Goal: Communication & Community: Answer question/provide support

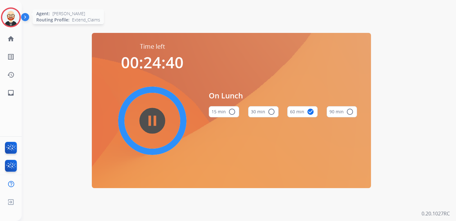
click at [11, 22] on img at bounding box center [10, 17] width 17 height 17
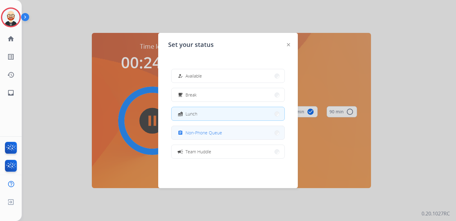
click at [193, 130] on span "Non-Phone Queue" at bounding box center [204, 132] width 37 height 7
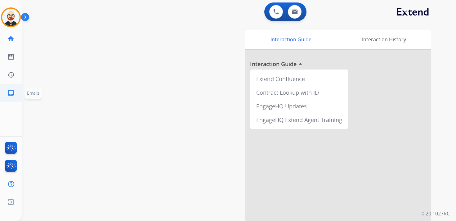
click at [12, 93] on mat-icon "inbox" at bounding box center [10, 92] width 7 height 7
select select "**********"
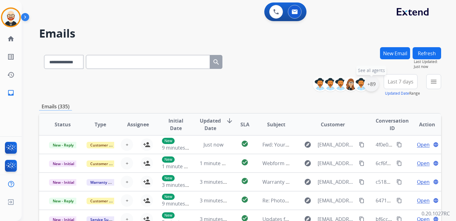
click at [370, 85] on div "+89" at bounding box center [371, 84] width 15 height 15
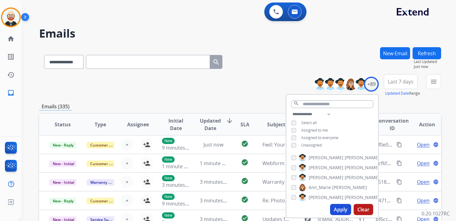
click at [304, 145] on span "Unassigned" at bounding box center [311, 144] width 20 height 5
click at [338, 208] on button "Apply" at bounding box center [340, 209] width 21 height 11
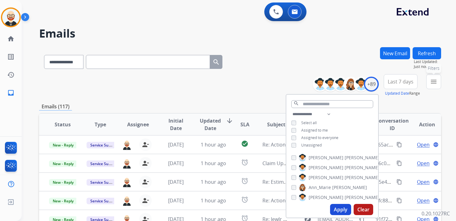
click at [429, 83] on button "menu Filters" at bounding box center [433, 81] width 15 height 15
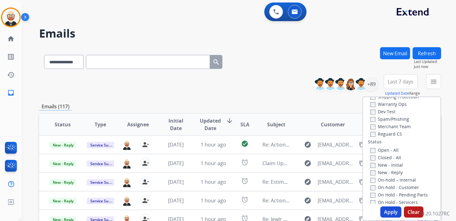
scroll to position [54, 0]
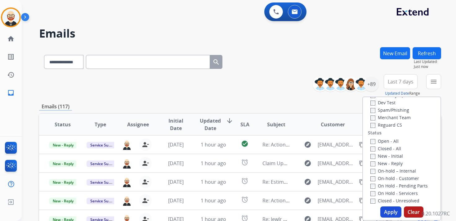
click at [376, 158] on label "New - Initial" at bounding box center [387, 156] width 33 height 6
click at [376, 163] on label "New - Reply" at bounding box center [387, 163] width 32 height 6
click at [388, 213] on button "Apply" at bounding box center [391, 211] width 21 height 11
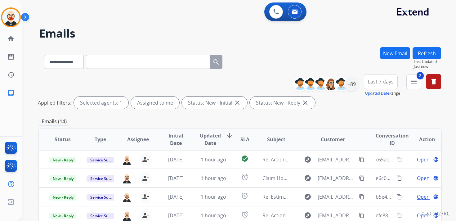
click at [375, 86] on button "Last 7 days" at bounding box center [381, 81] width 34 height 15
click at [376, 157] on div "Last 90 days" at bounding box center [379, 156] width 34 height 9
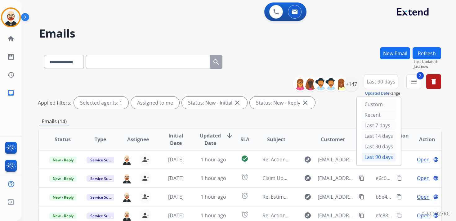
click at [201, 141] on span "Updated Date" at bounding box center [210, 139] width 21 height 15
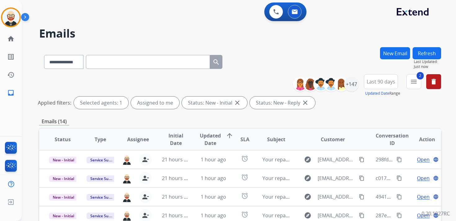
click at [116, 65] on input "text" at bounding box center [148, 62] width 124 height 14
paste input "**********"
type input "**********"
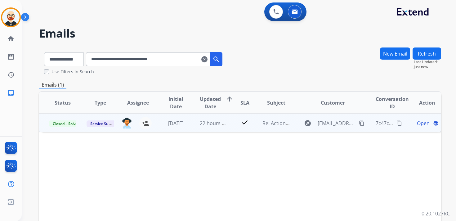
click at [417, 124] on span "Open" at bounding box center [423, 122] width 13 height 7
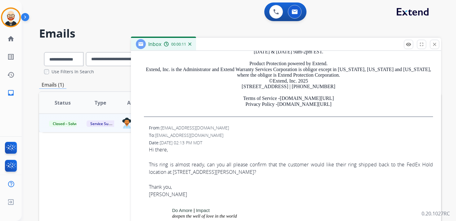
scroll to position [0, 0]
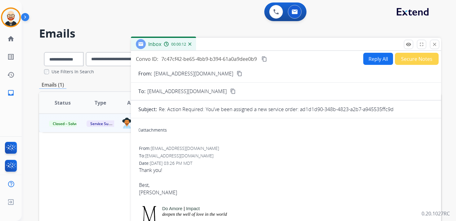
click at [373, 56] on button "Reply All" at bounding box center [378, 59] width 30 height 12
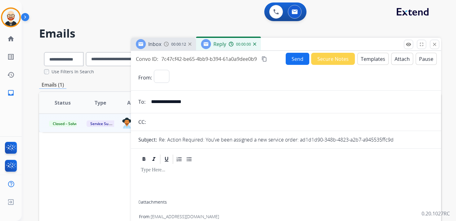
select select "**********"
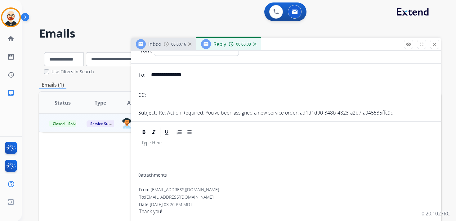
click at [160, 153] on div at bounding box center [285, 155] width 295 height 35
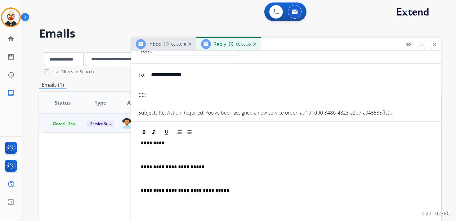
click at [167, 152] on p at bounding box center [286, 155] width 291 height 6
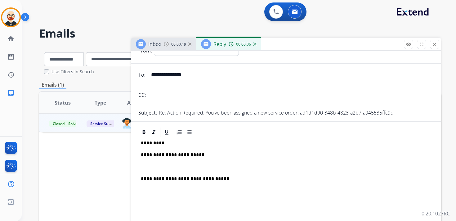
click at [159, 163] on div "**********" at bounding box center [285, 179] width 295 height 83
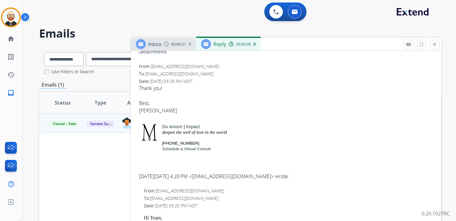
scroll to position [201, 0]
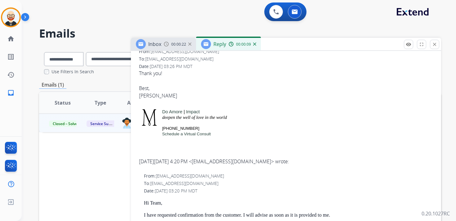
click at [147, 97] on div "Thank you! [PERSON_NAME]" at bounding box center [286, 88] width 294 height 37
copy div "[PERSON_NAME]"
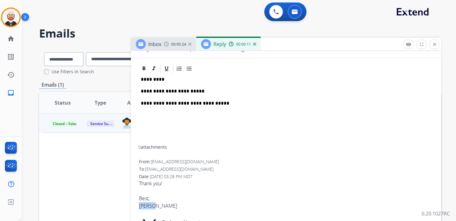
scroll to position [84, 0]
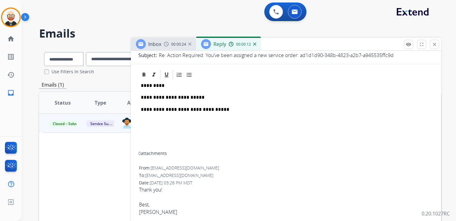
click at [149, 88] on p "*********" at bounding box center [284, 86] width 286 height 6
click at [149, 87] on p "*********" at bounding box center [284, 86] width 286 height 6
click at [153, 86] on p "*********" at bounding box center [284, 86] width 286 height 6
click at [183, 96] on p "**********" at bounding box center [284, 98] width 286 height 6
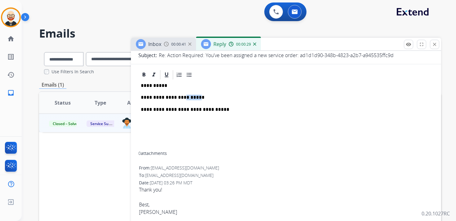
click at [183, 96] on p "**********" at bounding box center [284, 98] width 286 height 6
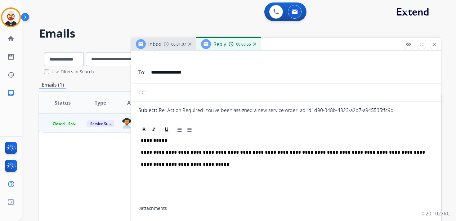
scroll to position [0, 0]
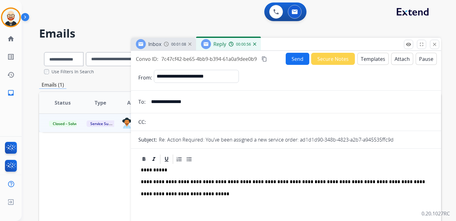
click at [286, 59] on button "Send" at bounding box center [298, 59] width 24 height 12
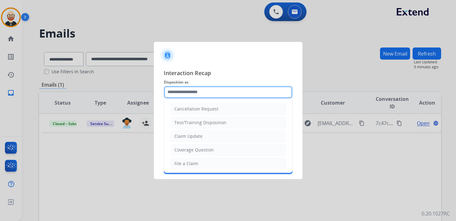
click at [196, 95] on input "text" at bounding box center [228, 92] width 129 height 12
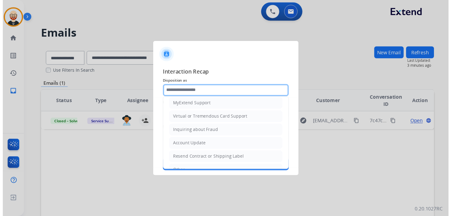
scroll to position [93, 0]
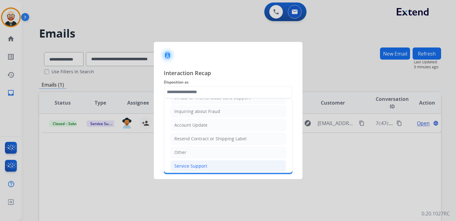
click at [192, 163] on div "Service Support" at bounding box center [190, 166] width 33 height 6
type input "**********"
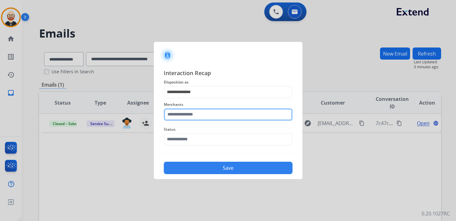
click at [196, 115] on input "text" at bounding box center [228, 114] width 129 height 12
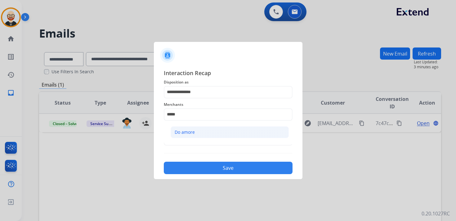
click at [193, 131] on div "Do amore" at bounding box center [185, 132] width 20 height 6
type input "********"
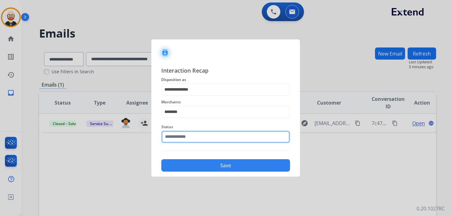
click at [189, 137] on input "text" at bounding box center [225, 137] width 129 height 12
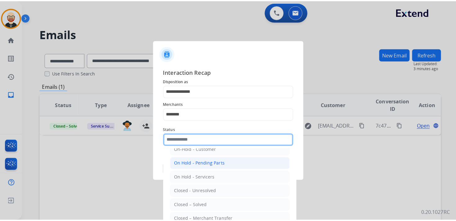
scroll to position [23, 0]
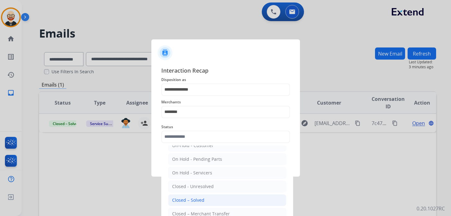
click at [189, 197] on div "Closed – Solved" at bounding box center [188, 200] width 32 height 6
type input "**********"
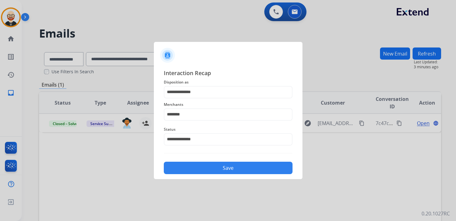
click at [194, 171] on button "Save" at bounding box center [228, 168] width 129 height 12
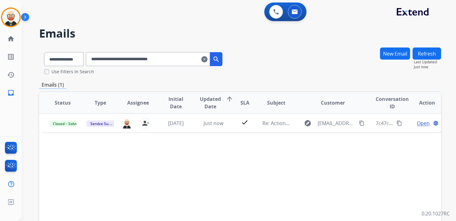
click at [208, 61] on mat-icon "clear" at bounding box center [204, 59] width 6 height 7
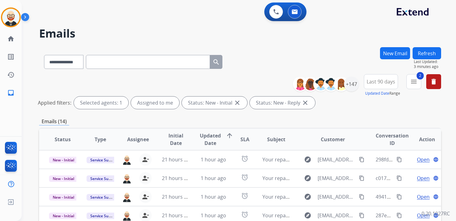
click at [138, 66] on input "text" at bounding box center [148, 62] width 124 height 14
paste input "**********"
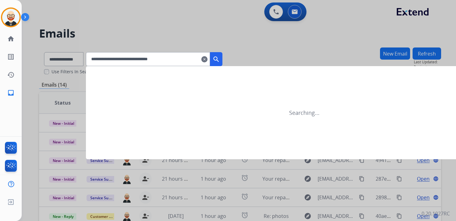
type input "**********"
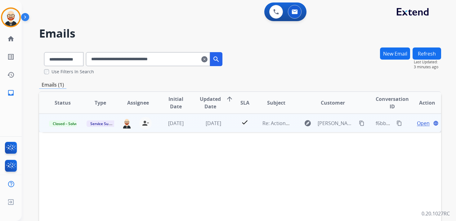
click at [421, 124] on span "Open" at bounding box center [423, 122] width 13 height 7
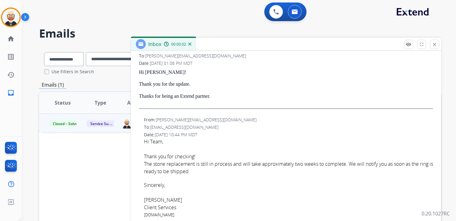
scroll to position [122, 0]
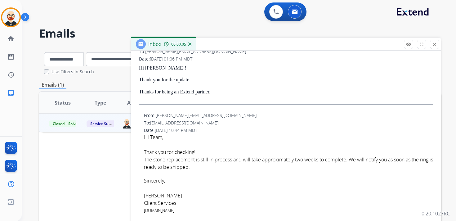
click at [197, 165] on font "The stone replacement is still in process and will take approximately two weeks…" at bounding box center [288, 163] width 289 height 14
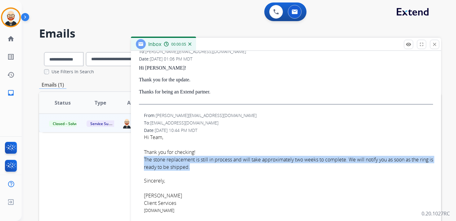
click at [197, 165] on font "The stone replacement is still in process and will take approximately two weeks…" at bounding box center [288, 163] width 289 height 14
copy font "The stone replacement is still in process and will take approximately two weeks…"
click at [434, 45] on mat-icon "close" at bounding box center [435, 45] width 6 height 6
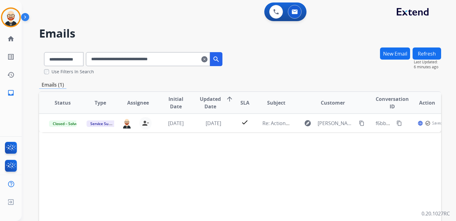
click at [208, 61] on mat-icon "clear" at bounding box center [204, 59] width 6 height 7
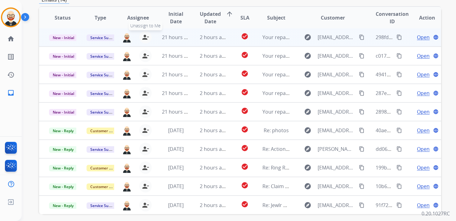
click at [147, 39] on mat-icon "person_remove" at bounding box center [145, 37] width 7 height 7
click at [147, 39] on mat-icon "person_add" at bounding box center [146, 37] width 7 height 7
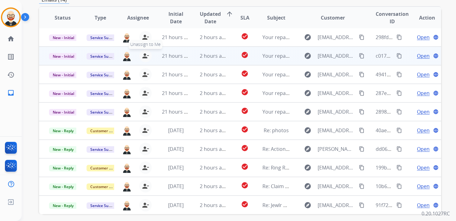
click at [146, 54] on mat-icon "person_remove" at bounding box center [145, 55] width 7 height 7
click at [146, 54] on mat-icon "person_add" at bounding box center [146, 55] width 7 height 7
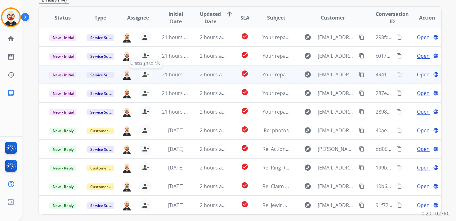
click at [143, 74] on mat-icon "person_remove" at bounding box center [145, 74] width 7 height 7
click at [143, 74] on mat-icon "person_add" at bounding box center [146, 74] width 7 height 7
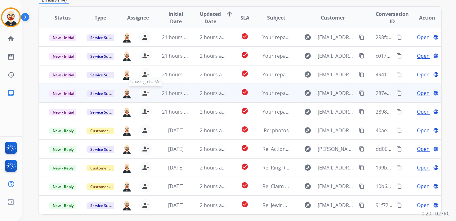
click at [143, 93] on mat-icon "person_remove" at bounding box center [145, 92] width 7 height 7
click at [143, 93] on mat-icon "person_add" at bounding box center [146, 92] width 7 height 7
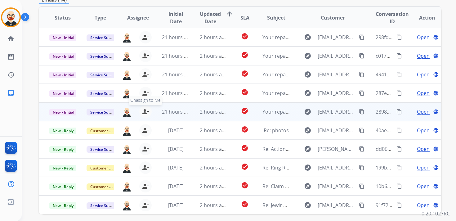
click at [145, 110] on mat-icon "person_remove" at bounding box center [145, 111] width 7 height 7
click at [145, 110] on mat-icon "person_add" at bounding box center [146, 111] width 7 height 7
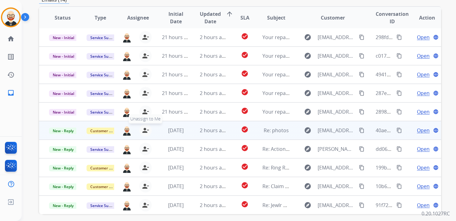
click at [145, 131] on mat-icon "person_remove" at bounding box center [145, 130] width 7 height 7
click at [145, 131] on mat-icon "person_add" at bounding box center [146, 130] width 7 height 7
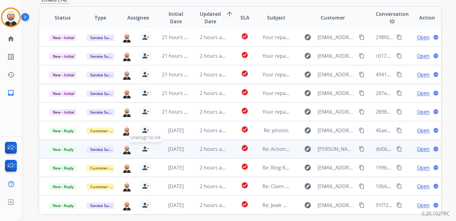
click at [145, 145] on button "person_remove [PERSON_NAME] to Me" at bounding box center [145, 149] width 12 height 12
click at [145, 145] on button "person_add Assign to Me" at bounding box center [147, 149] width 12 height 12
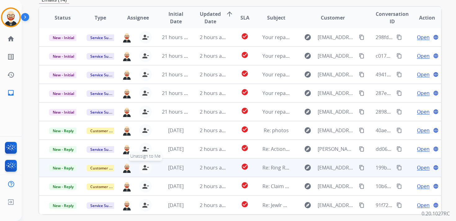
click at [146, 166] on mat-icon "person_remove" at bounding box center [145, 167] width 7 height 7
click at [146, 166] on mat-icon "person_add" at bounding box center [146, 167] width 7 height 7
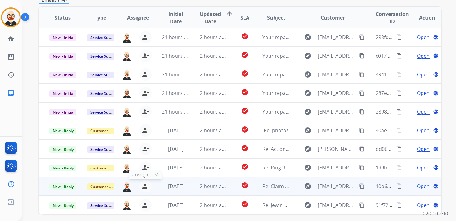
click at [145, 186] on mat-icon "person_remove" at bounding box center [145, 185] width 7 height 7
click at [145, 186] on mat-icon "person_add" at bounding box center [146, 185] width 7 height 7
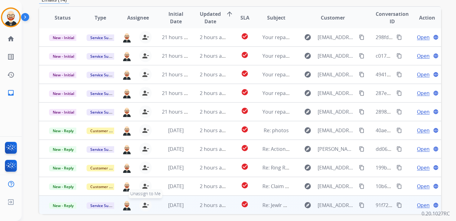
click at [145, 206] on mat-icon "person_remove" at bounding box center [145, 204] width 7 height 7
click at [145, 206] on mat-icon "person_add" at bounding box center [146, 204] width 7 height 7
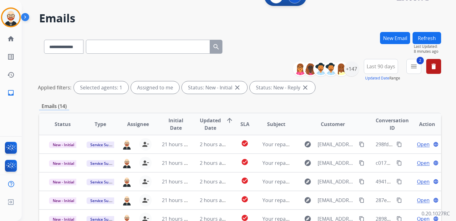
scroll to position [0, 0]
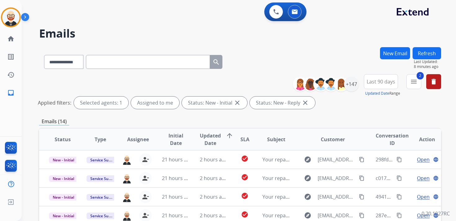
click at [425, 52] on button "Refresh" at bounding box center [427, 53] width 29 height 12
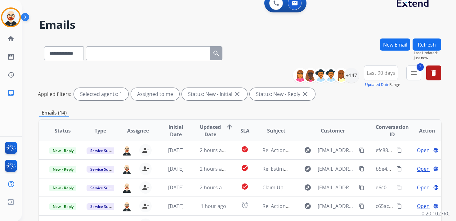
scroll to position [8, 0]
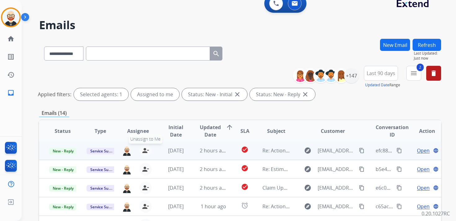
click at [144, 150] on mat-icon "person_remove" at bounding box center [145, 150] width 7 height 7
click at [144, 150] on mat-icon "person_add" at bounding box center [146, 150] width 7 height 7
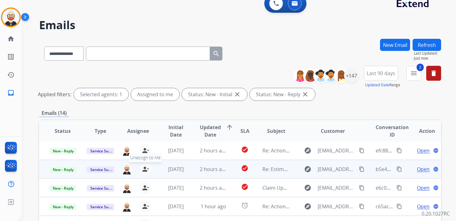
click at [143, 166] on mat-icon "person_remove" at bounding box center [145, 168] width 7 height 7
click at [143, 166] on mat-icon "person_add" at bounding box center [146, 168] width 7 height 7
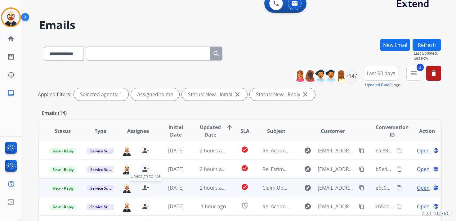
click at [144, 189] on mat-icon "person_remove" at bounding box center [145, 187] width 7 height 7
click at [144, 189] on mat-icon "person_add" at bounding box center [146, 187] width 7 height 7
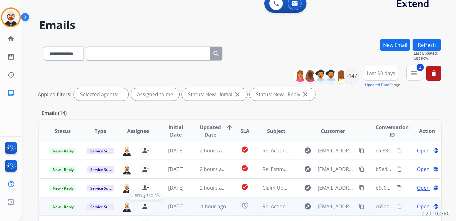
click at [146, 205] on mat-icon "person_remove" at bounding box center [145, 206] width 7 height 7
click at [146, 205] on mat-icon "person_add" at bounding box center [146, 206] width 7 height 7
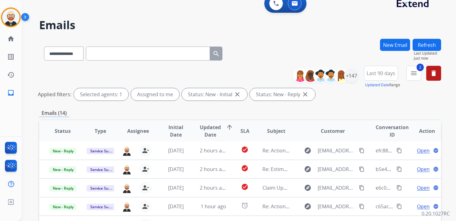
click at [430, 47] on button "Refresh" at bounding box center [427, 45] width 29 height 12
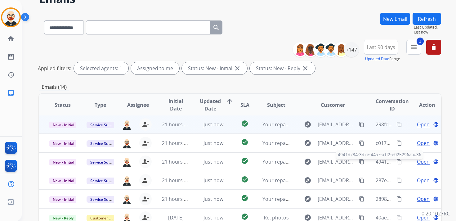
scroll to position [38, 0]
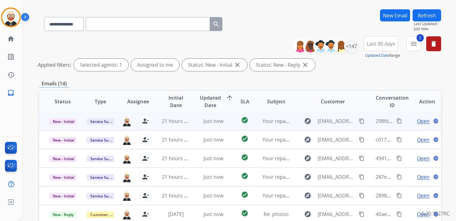
click at [417, 119] on span "Open" at bounding box center [423, 120] width 13 height 7
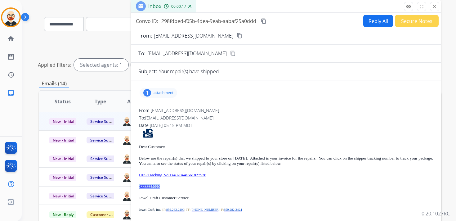
drag, startPoint x: 169, startPoint y: 187, endPoint x: 139, endPoint y: 186, distance: 30.1
click at [139, 186] on p "4233225020" at bounding box center [286, 186] width 294 height 5
copy link "4233225020"
click at [265, 20] on mat-icon "content_copy" at bounding box center [264, 21] width 6 height 6
click at [168, 92] on p "attachment" at bounding box center [164, 92] width 20 height 5
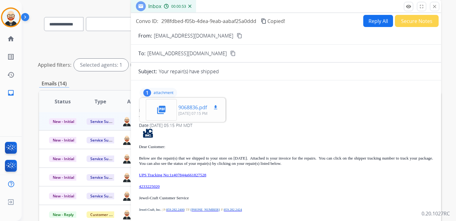
click at [217, 108] on mat-icon "download" at bounding box center [216, 108] width 6 height 6
click at [230, 173] on p "UPS Tracking No:1z407844a661827528" at bounding box center [286, 174] width 294 height 5
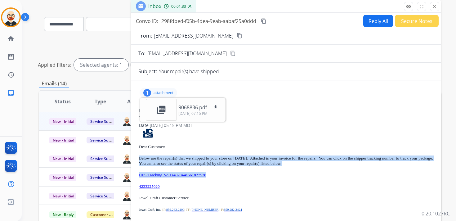
drag, startPoint x: 229, startPoint y: 175, endPoint x: 138, endPoint y: 157, distance: 92.7
click at [138, 157] on div "1 attachment picture_as_pdf 9068836.pdf download [DATE] 07:15 PM From: [EMAIL_A…" at bounding box center [286, 171] width 310 height 172
copy div "Below are the repair(s) that we shipped to your store on [DATE]. Attached is yo…"
click at [434, 9] on mat-icon "close" at bounding box center [435, 7] width 6 height 6
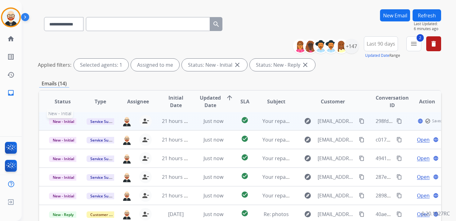
click at [66, 123] on span "New - Initial" at bounding box center [63, 121] width 29 height 7
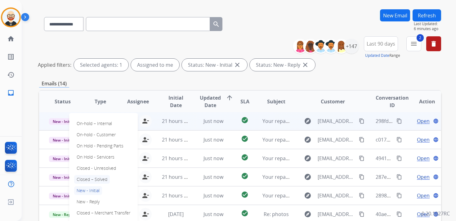
click at [107, 181] on p "Closed – Solved" at bounding box center [92, 179] width 36 height 9
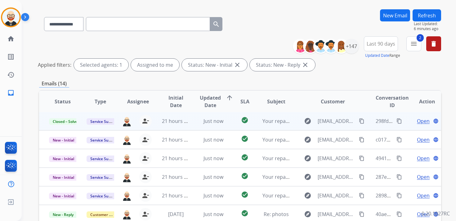
click at [419, 19] on button "Refresh" at bounding box center [427, 15] width 29 height 12
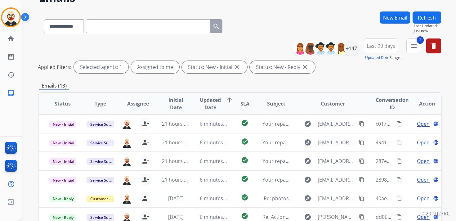
scroll to position [0, 0]
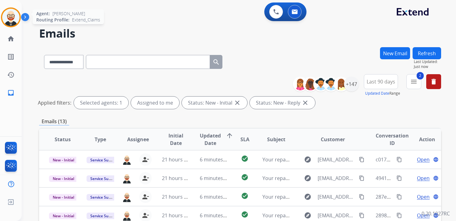
click at [14, 22] on img at bounding box center [10, 17] width 17 height 17
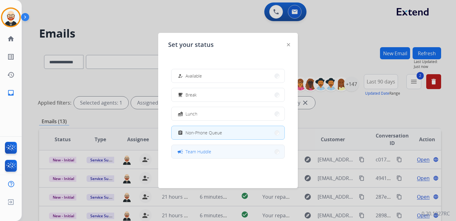
scroll to position [98, 0]
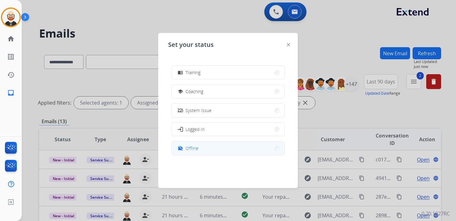
click at [192, 152] on button "work_off Offline" at bounding box center [228, 148] width 113 height 13
